Goal: Task Accomplishment & Management: Manage account settings

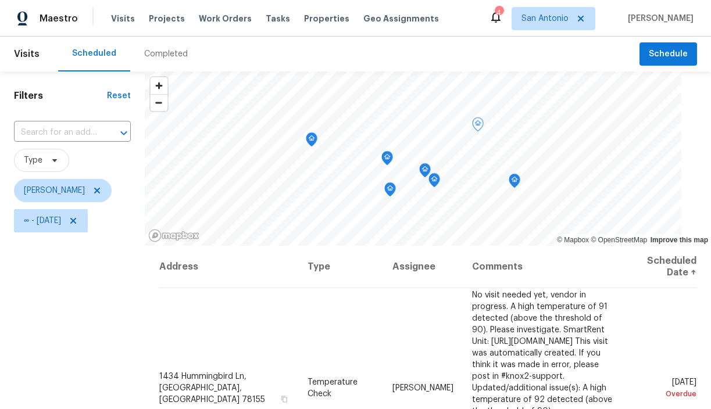
scroll to position [30, 0]
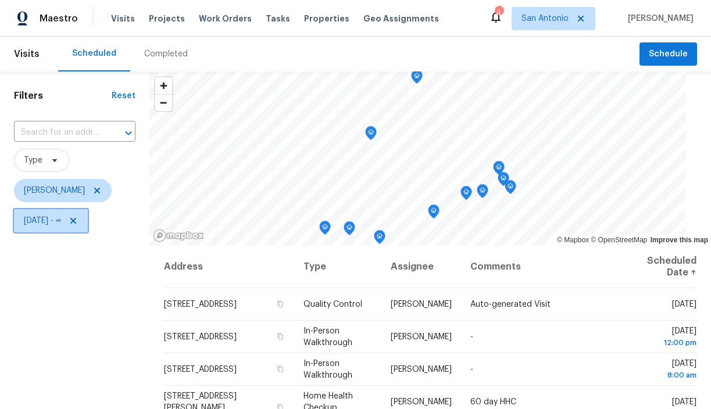
click at [78, 218] on icon at bounding box center [73, 220] width 9 height 9
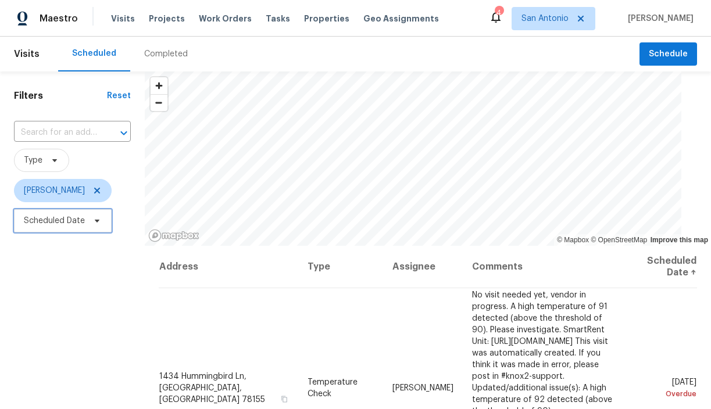
click at [94, 215] on span "Scheduled Date" at bounding box center [63, 220] width 98 height 23
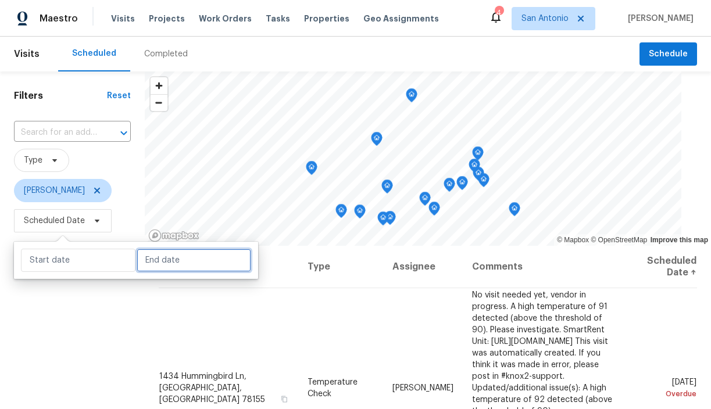
click at [152, 263] on input "text" at bounding box center [194, 260] width 115 height 23
select select "9"
select select "2025"
select select "10"
select select "2025"
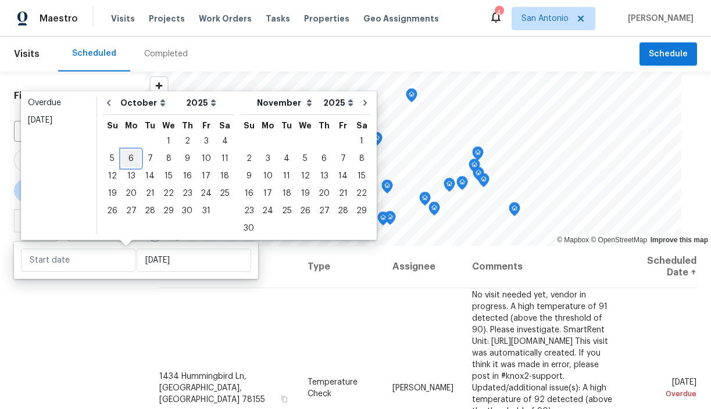
click at [131, 163] on div "6" at bounding box center [131, 159] width 19 height 16
type input "Mon, Oct 06"
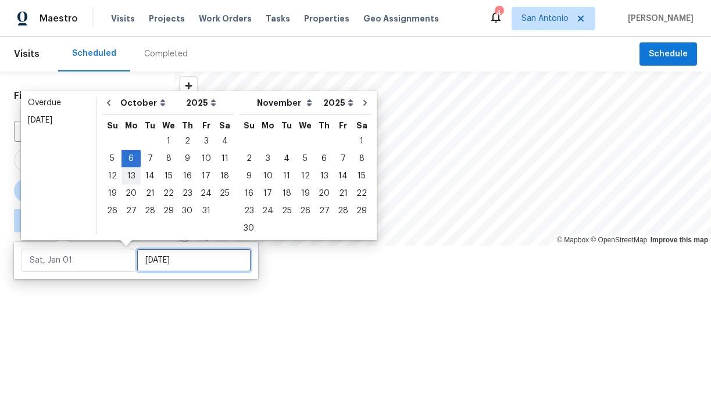
type input "Mon, Oct 06"
type input "Mon, Oct 20"
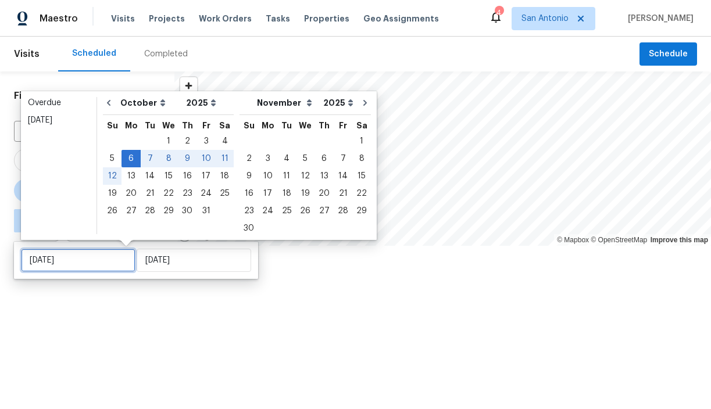
type input "Mon, Oct 06"
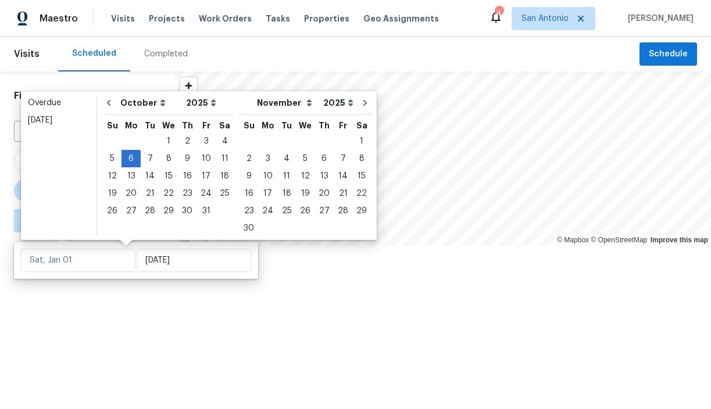
click at [100, 282] on div at bounding box center [355, 204] width 711 height 409
